Goal: Find specific page/section: Find specific page/section

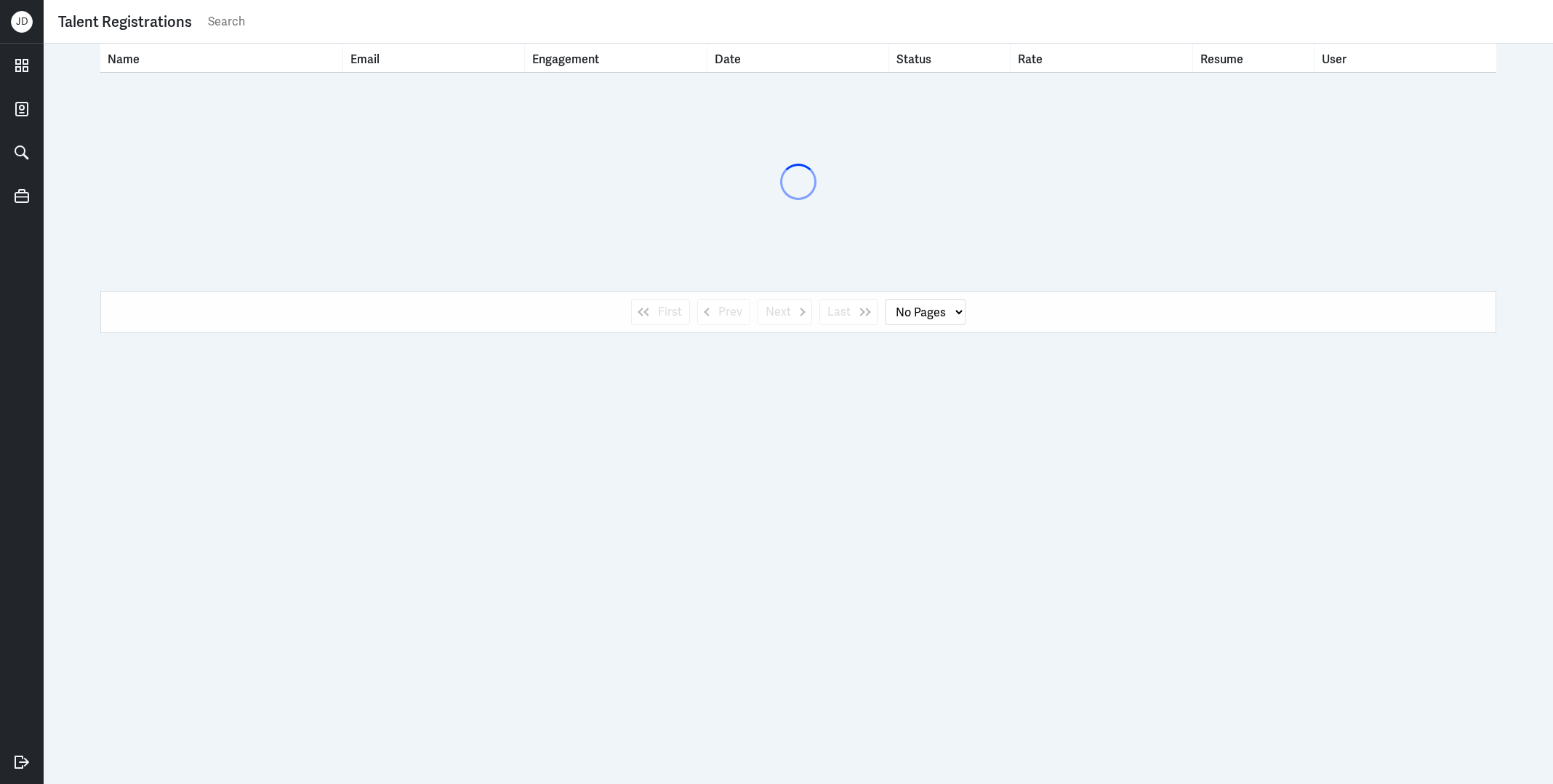
click at [562, 11] on input "text" at bounding box center [873, 21] width 1332 height 21
type input "joy"
select select "1"
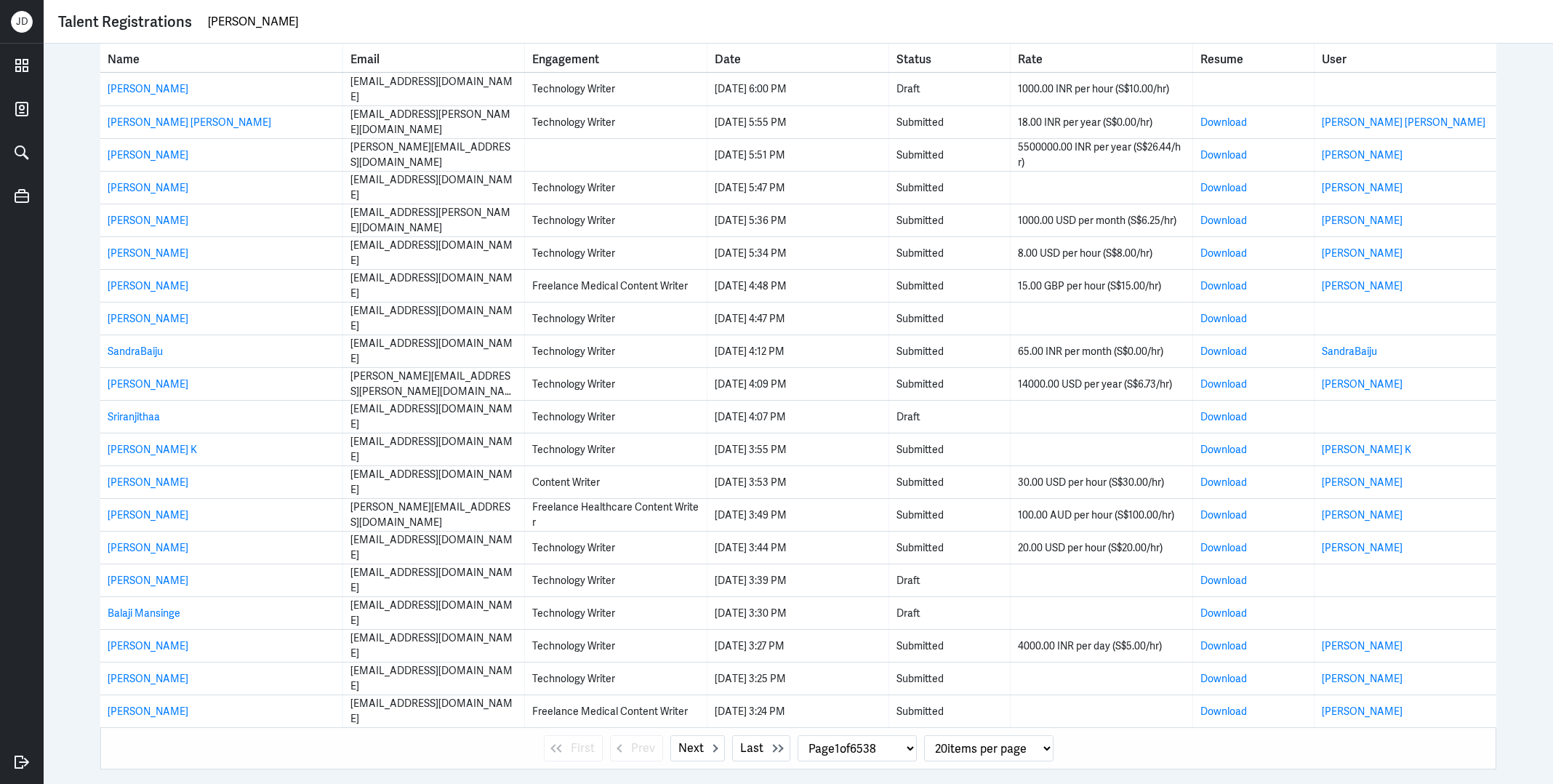
type input "joy wang"
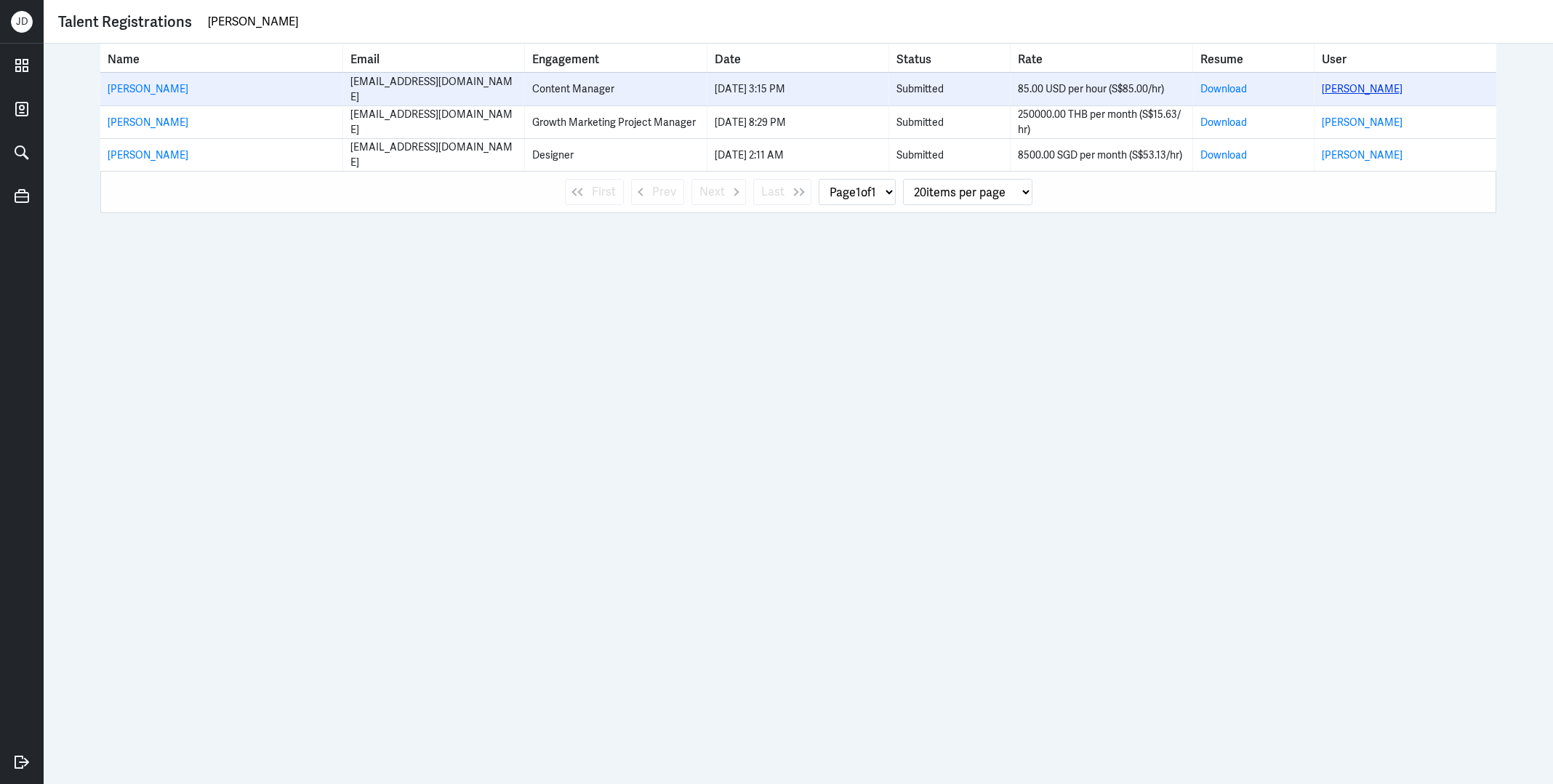
click at [1344, 84] on link "[PERSON_NAME]" at bounding box center [1362, 88] width 81 height 13
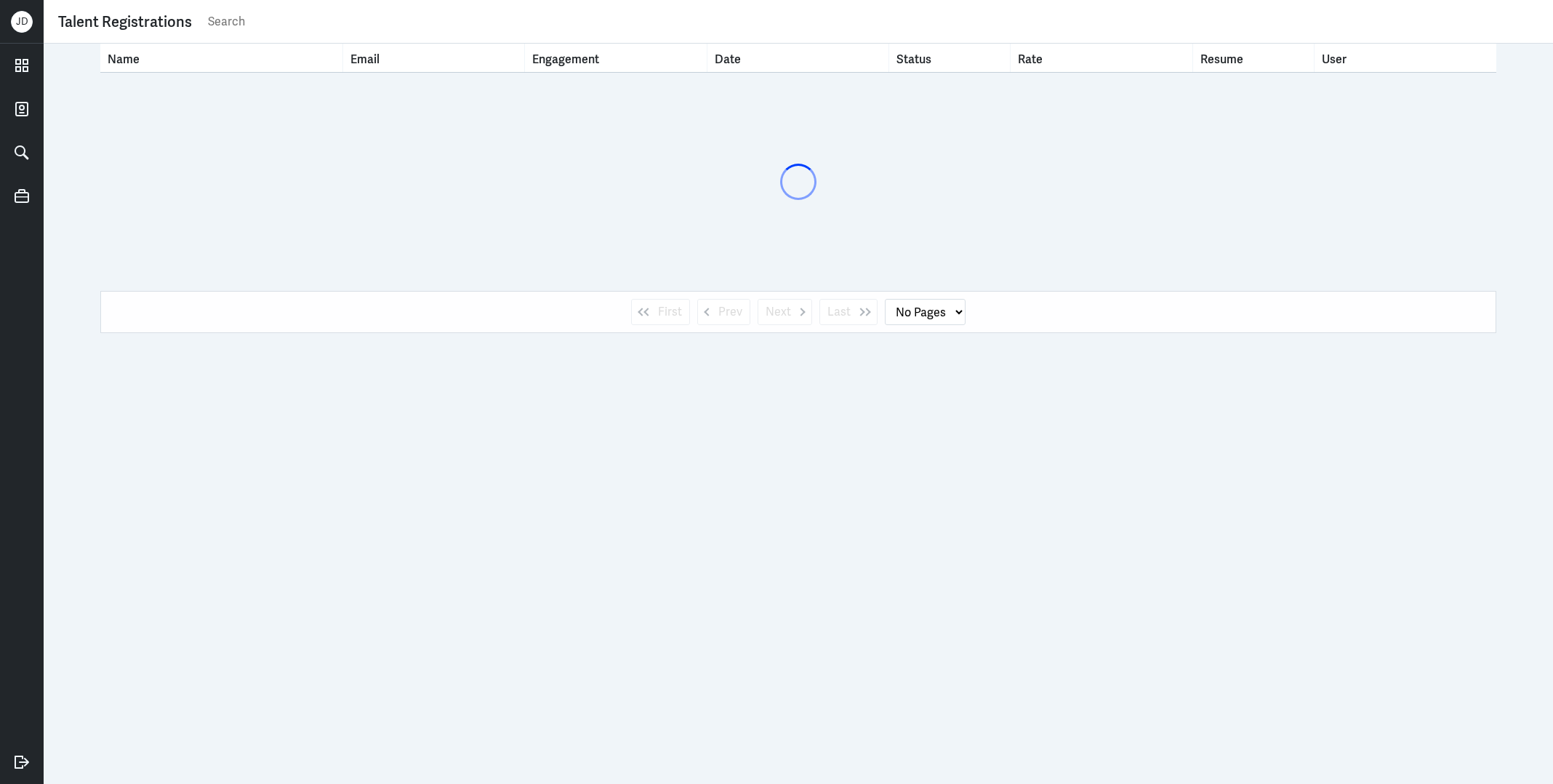
click at [635, 15] on input "text" at bounding box center [873, 21] width 1332 height 21
select select "1"
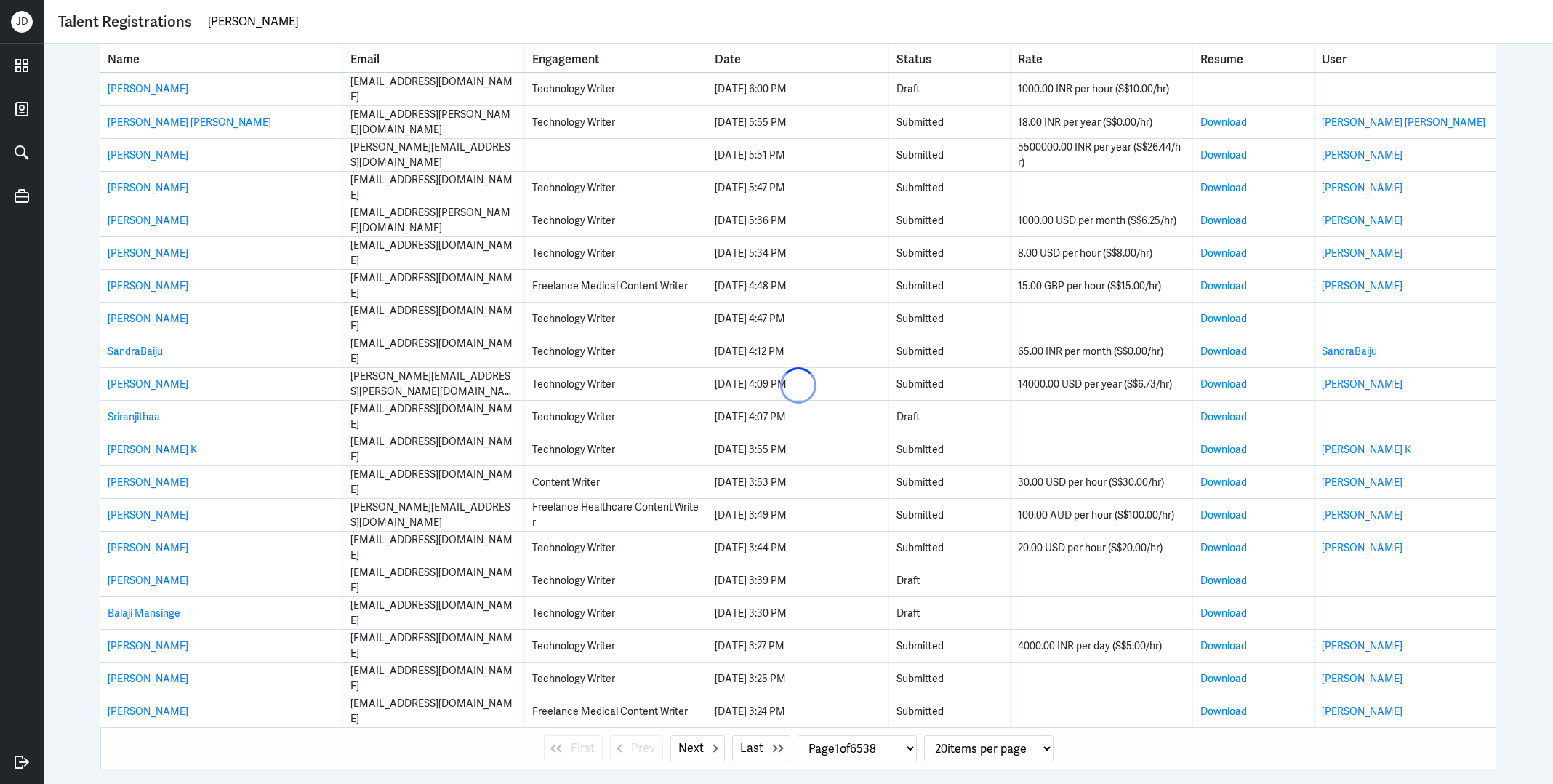
type input "jordi"
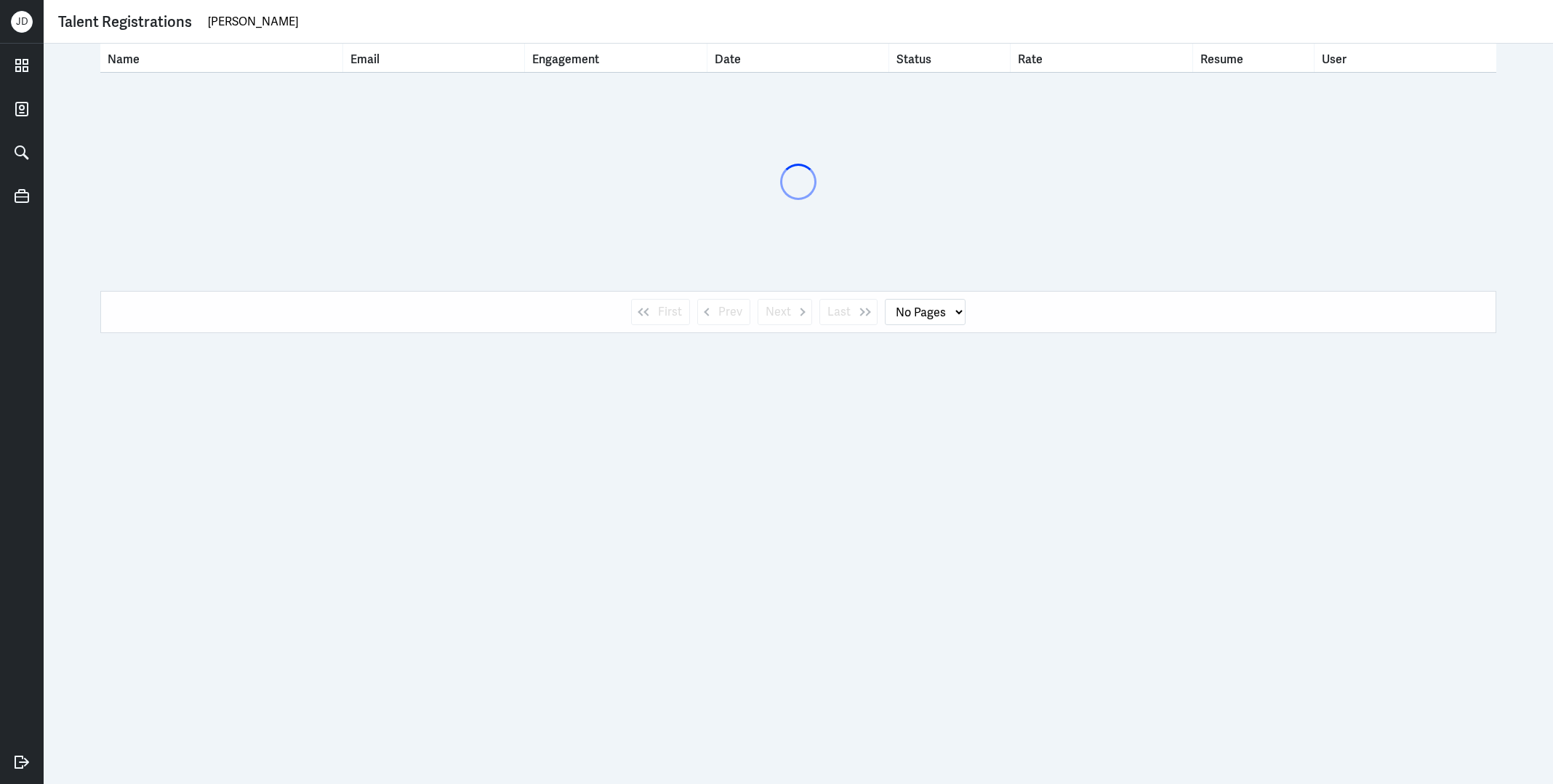
select select "1"
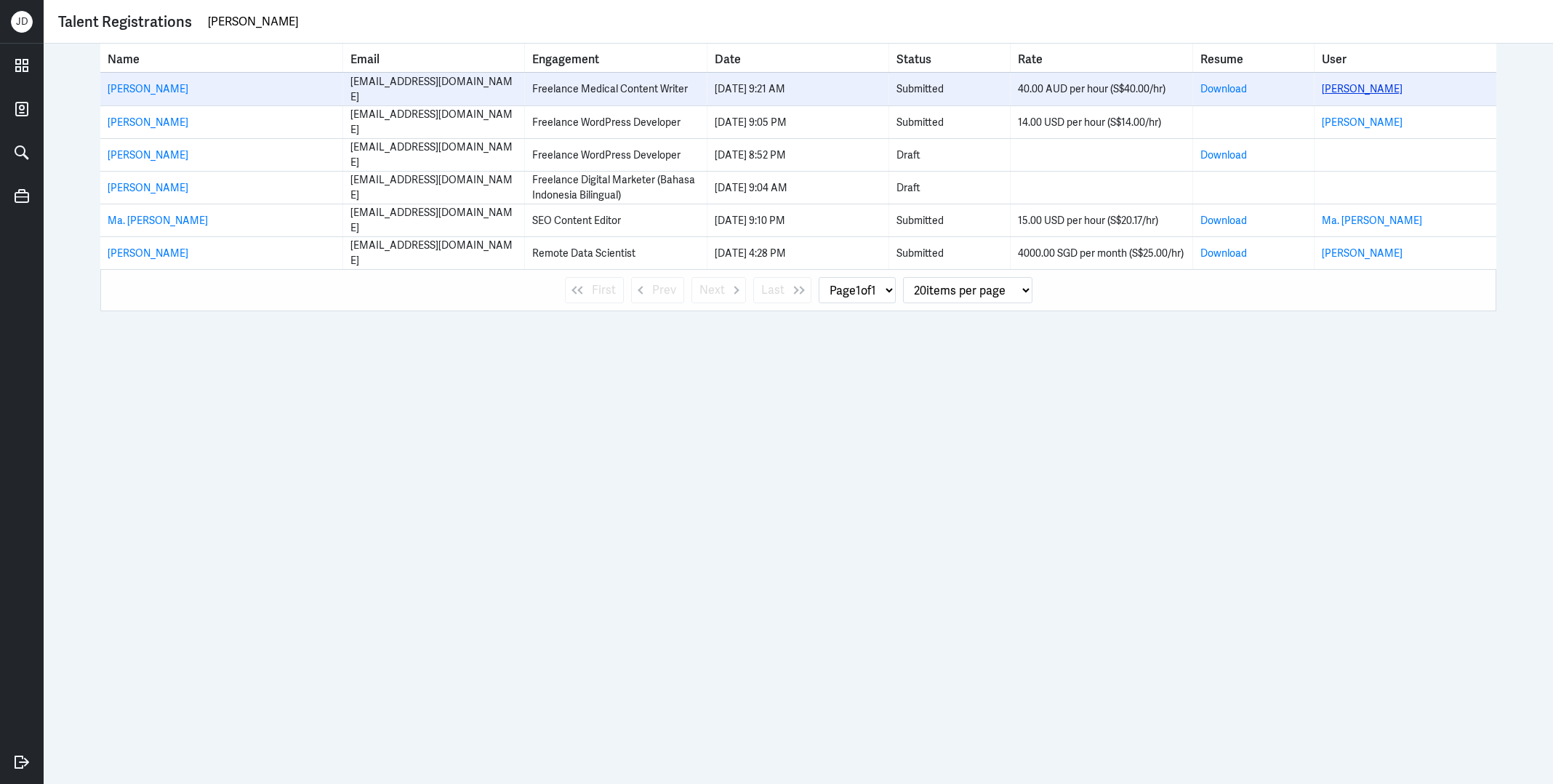
click at [1357, 91] on link "[PERSON_NAME]" at bounding box center [1362, 88] width 81 height 13
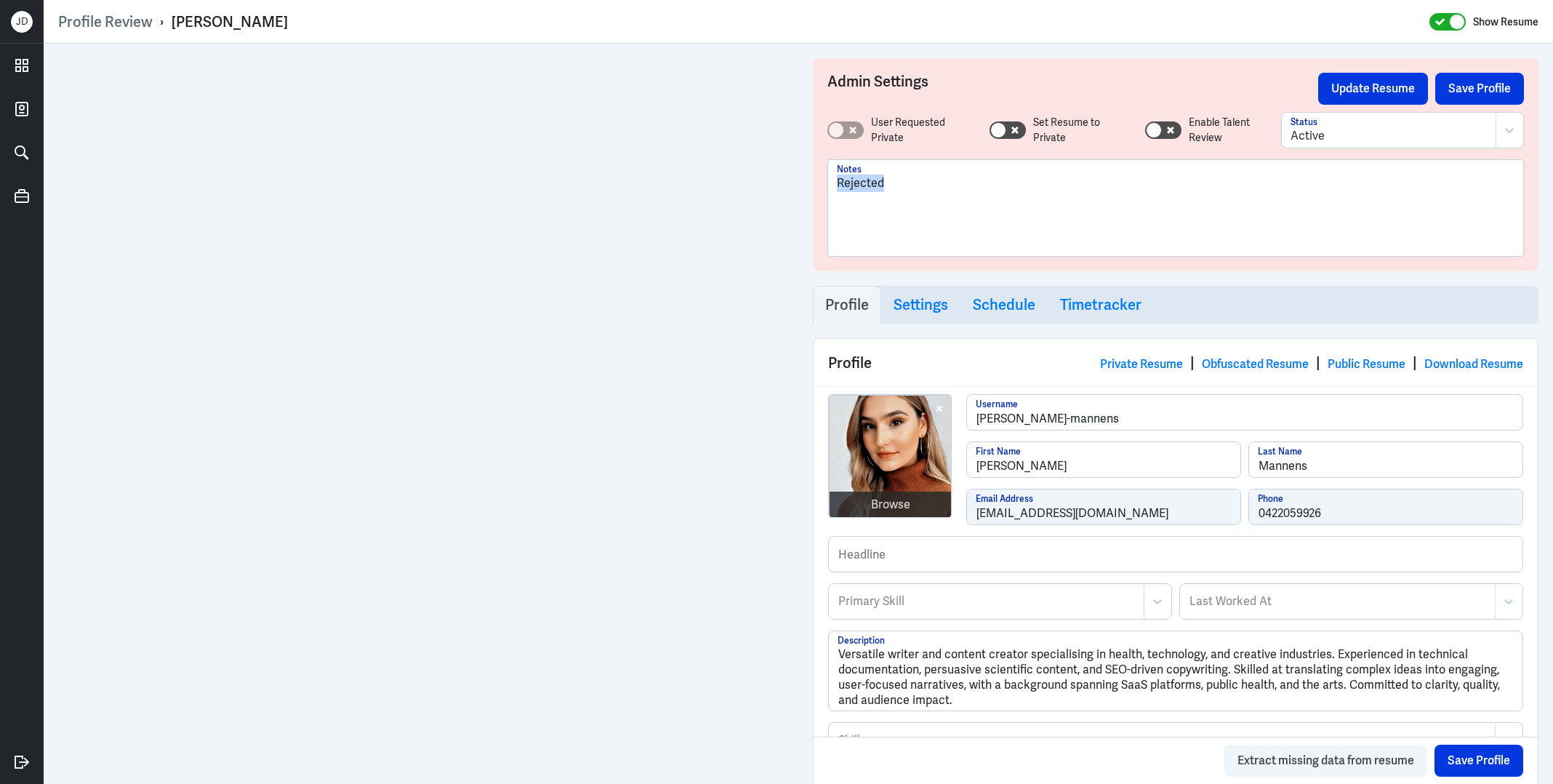
drag, startPoint x: 913, startPoint y: 182, endPoint x: 779, endPoint y: 182, distance: 134.0
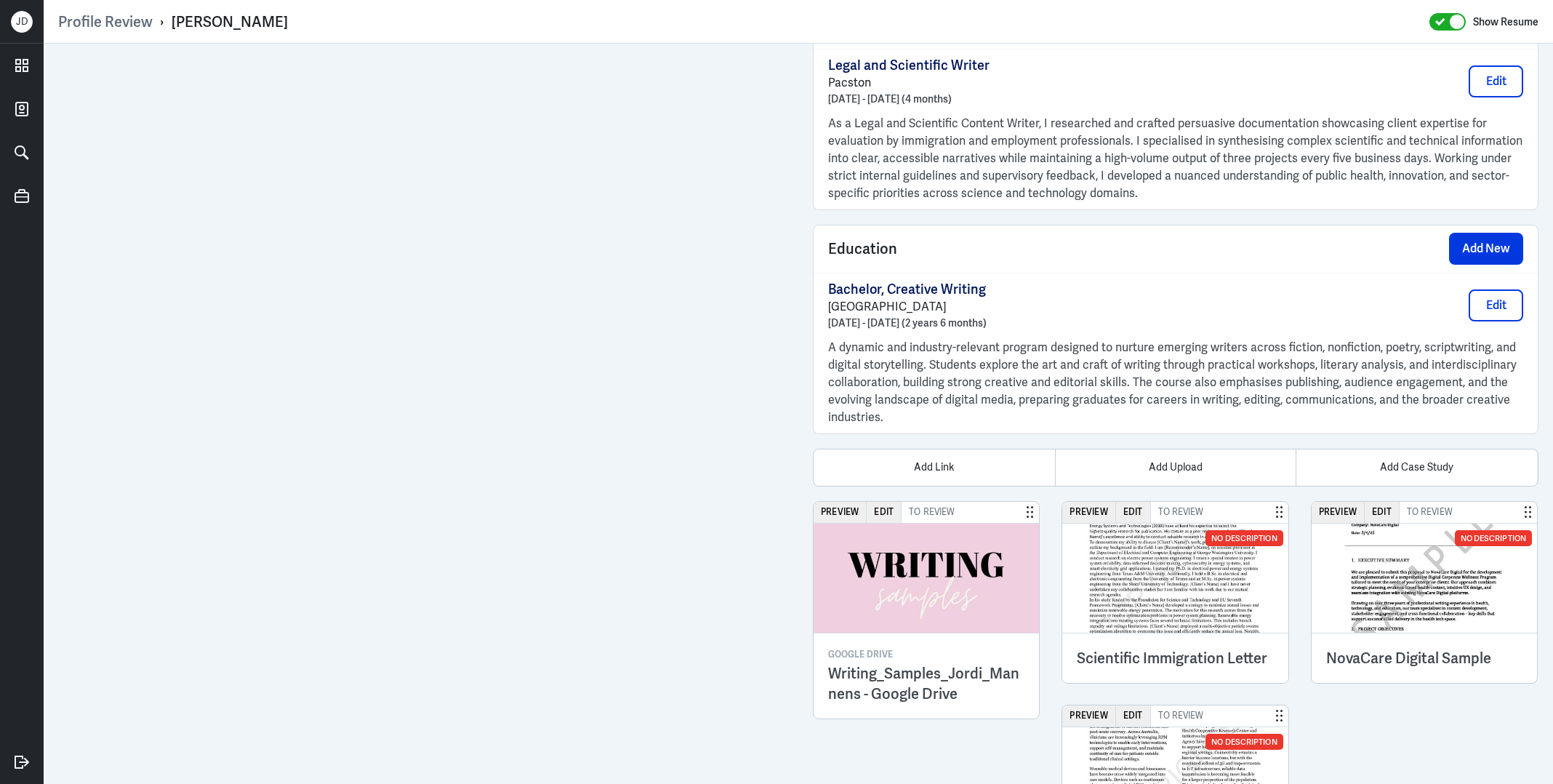
scroll to position [1409, 0]
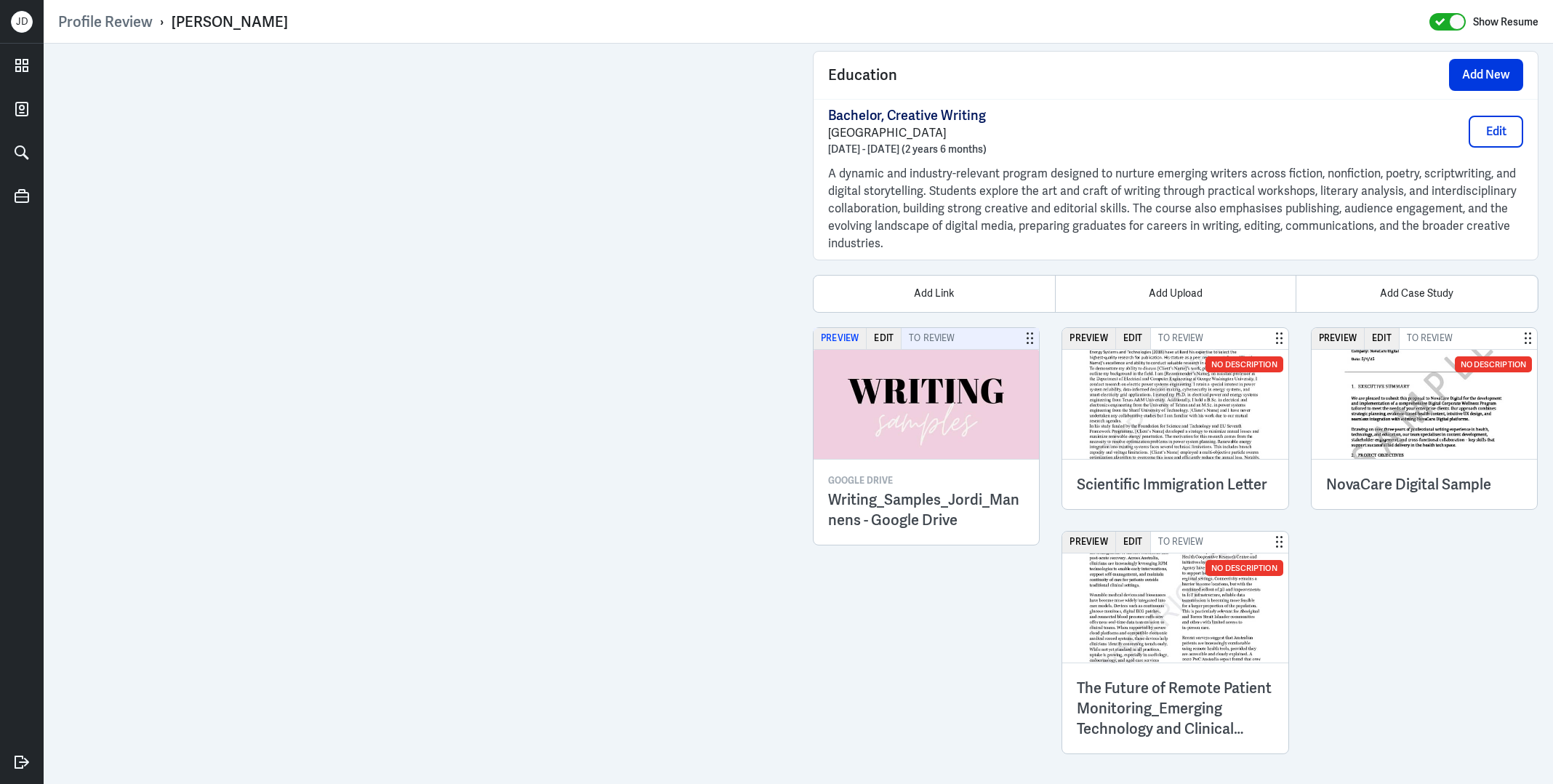
click at [851, 339] on button "Preview" at bounding box center [840, 338] width 53 height 21
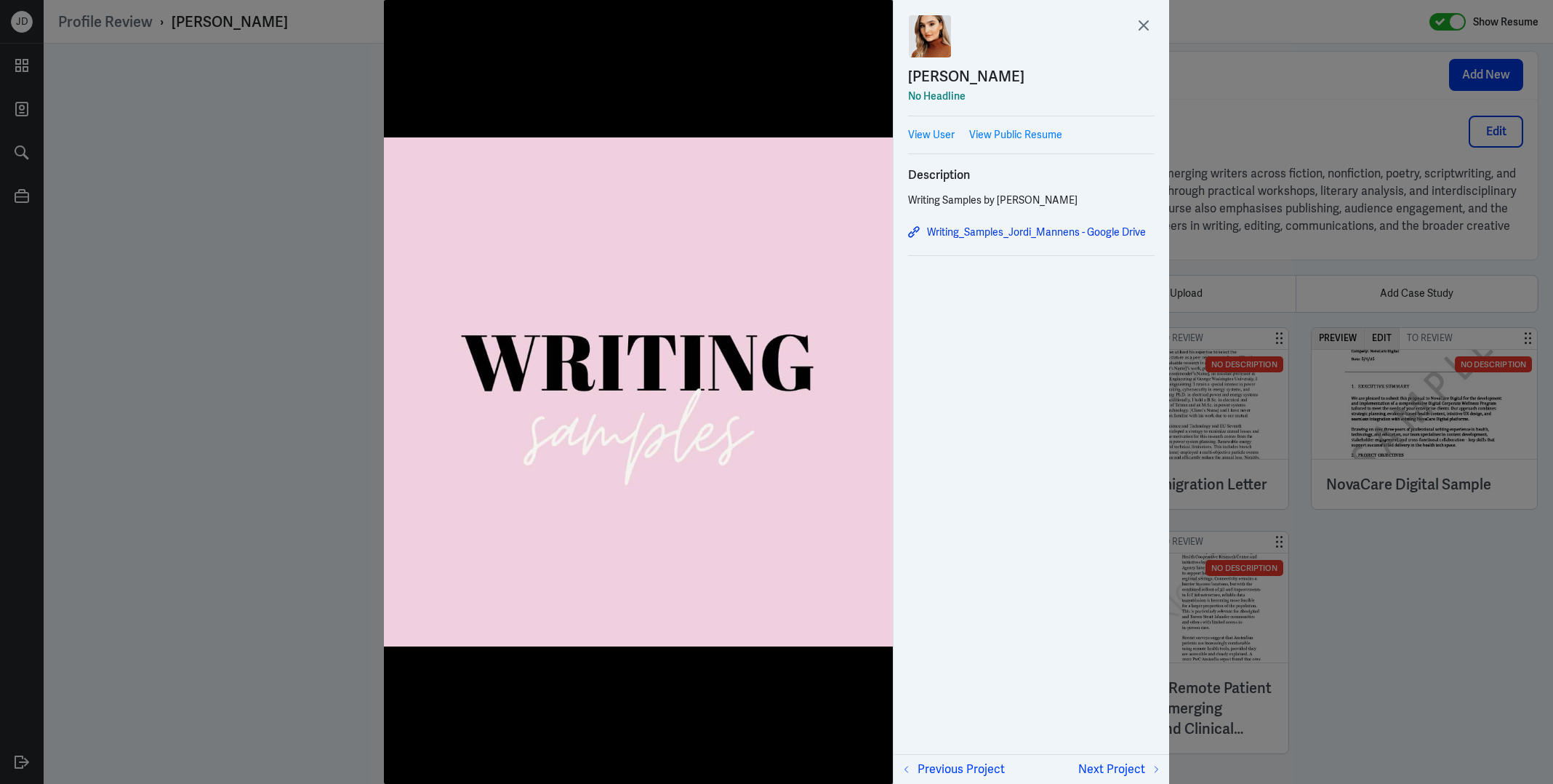
click at [998, 222] on div "Writing_Samples_Jordi_Mannens - Google Drive" at bounding box center [1031, 232] width 247 height 25
click at [997, 230] on link "Writing_Samples_Jordi_Mannens - Google Drive" at bounding box center [1031, 232] width 247 height 18
click at [1142, 22] on icon at bounding box center [1143, 25] width 21 height 21
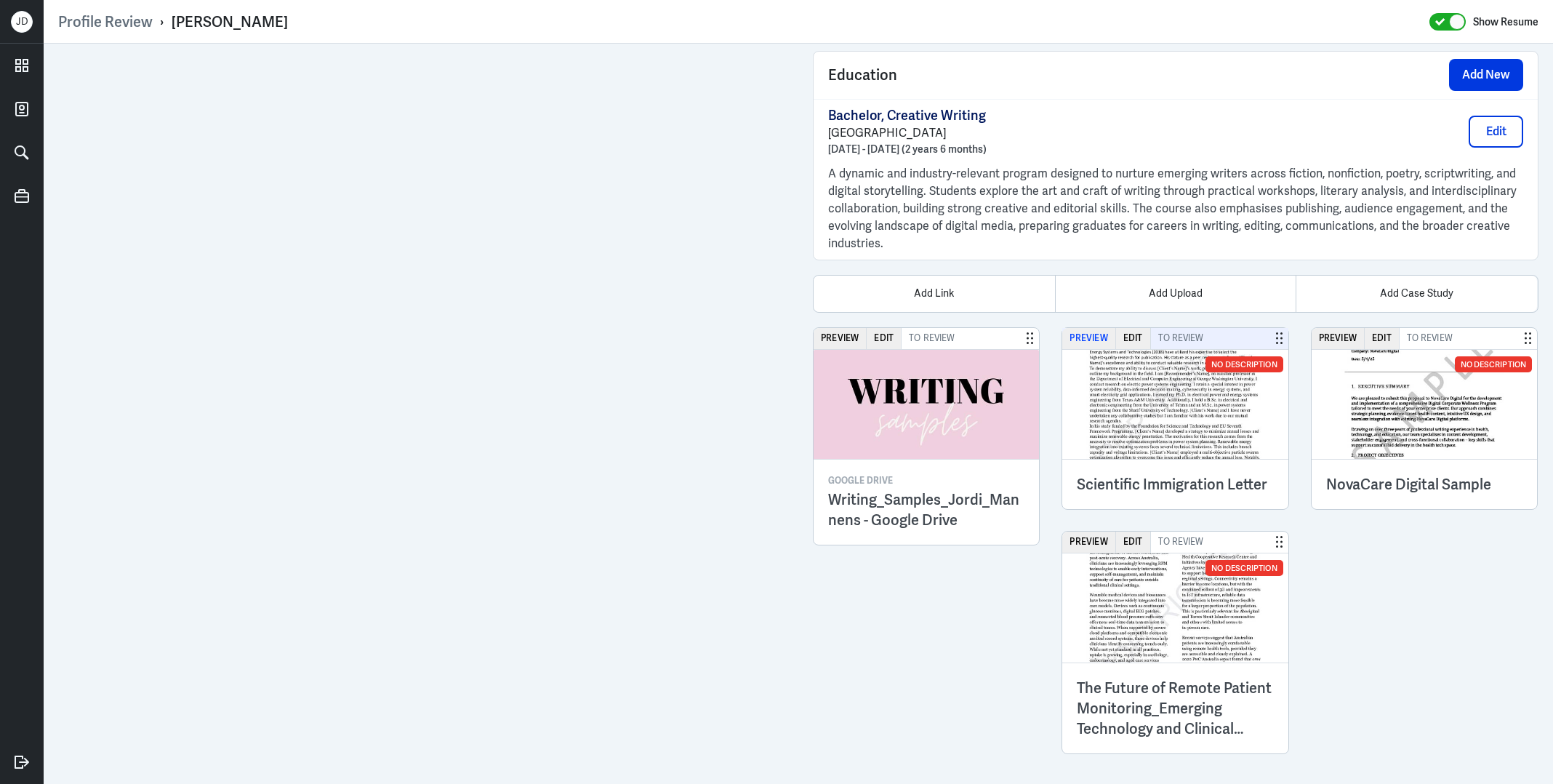
click at [1101, 331] on button "Preview" at bounding box center [1089, 338] width 53 height 21
